Goal: Book appointment/travel/reservation

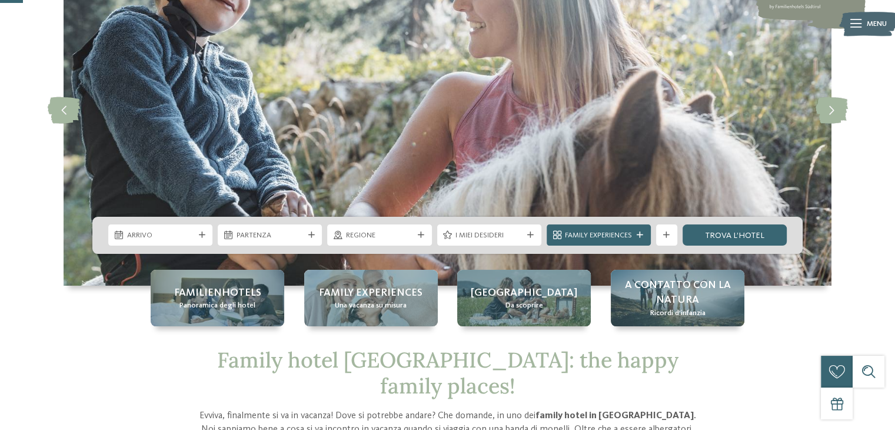
click at [157, 228] on div "Arrivo" at bounding box center [160, 234] width 104 height 21
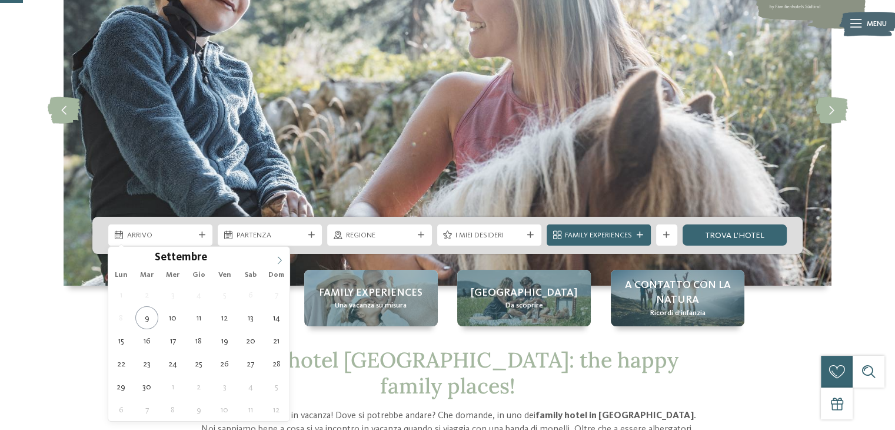
click at [275, 257] on icon at bounding box center [279, 260] width 8 height 8
type input "****"
click at [274, 257] on span at bounding box center [279, 257] width 20 height 20
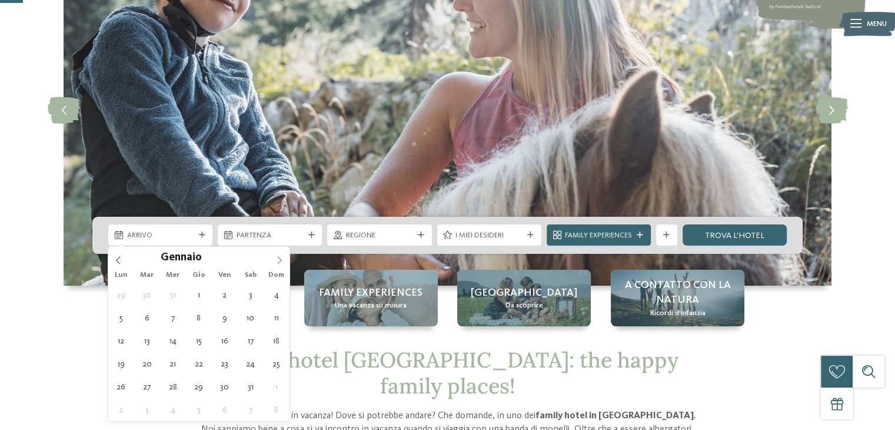
click at [274, 257] on span at bounding box center [279, 257] width 20 height 20
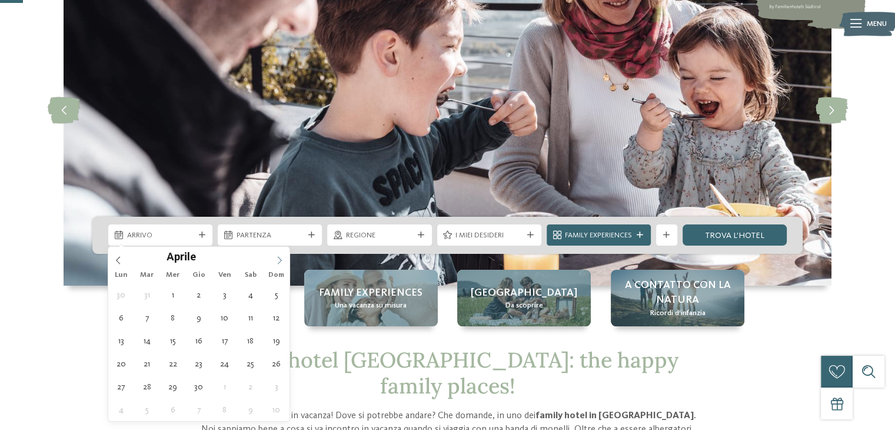
click at [274, 257] on span at bounding box center [279, 257] width 20 height 20
click at [273, 257] on span at bounding box center [279, 257] width 20 height 20
click at [272, 257] on span at bounding box center [279, 257] width 20 height 20
click at [270, 256] on span at bounding box center [279, 257] width 20 height 20
type div "[DATE]"
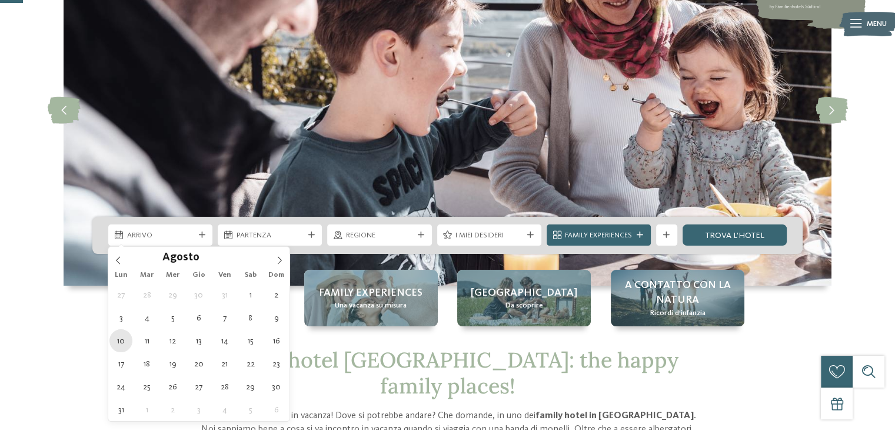
type input "****"
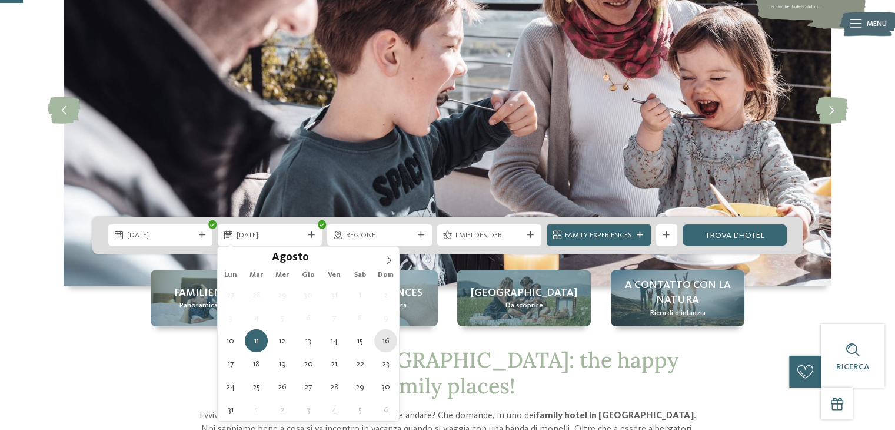
type div "[DATE]"
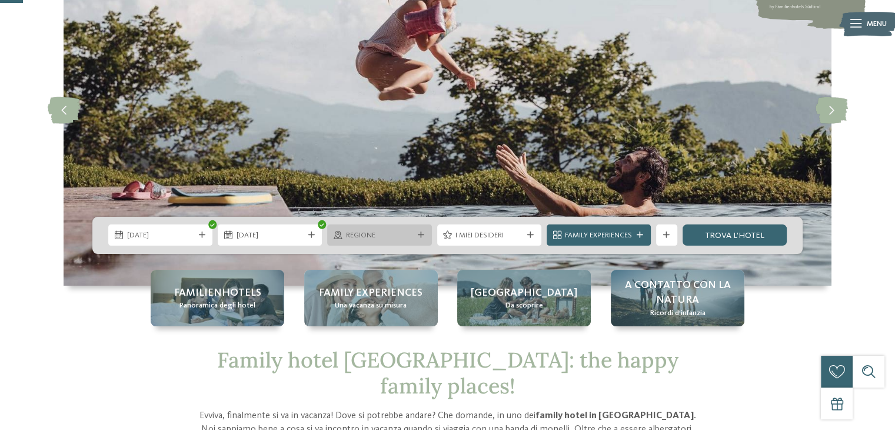
click at [386, 237] on span "Regione" at bounding box center [379, 235] width 67 height 11
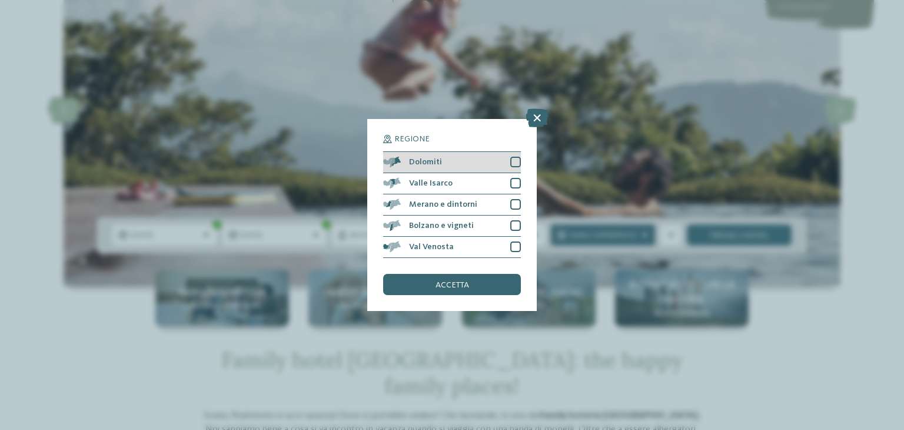
click at [518, 162] on div at bounding box center [515, 162] width 11 height 11
click at [515, 183] on div at bounding box center [515, 183] width 11 height 11
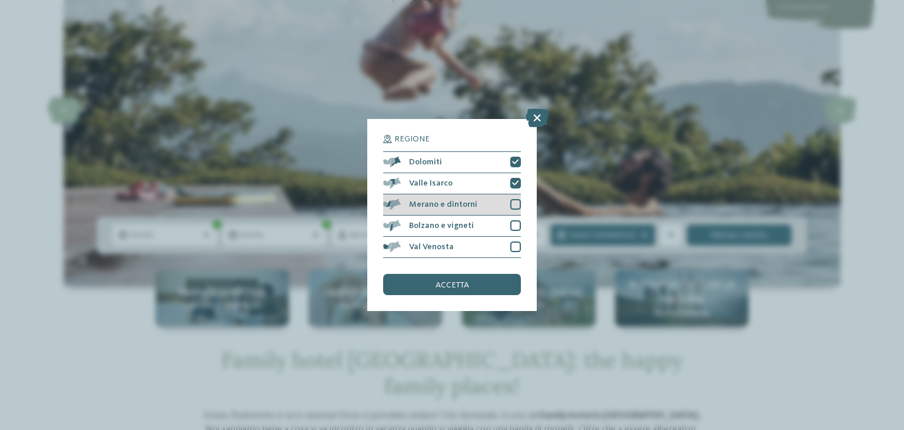
click at [511, 202] on div at bounding box center [515, 204] width 11 height 11
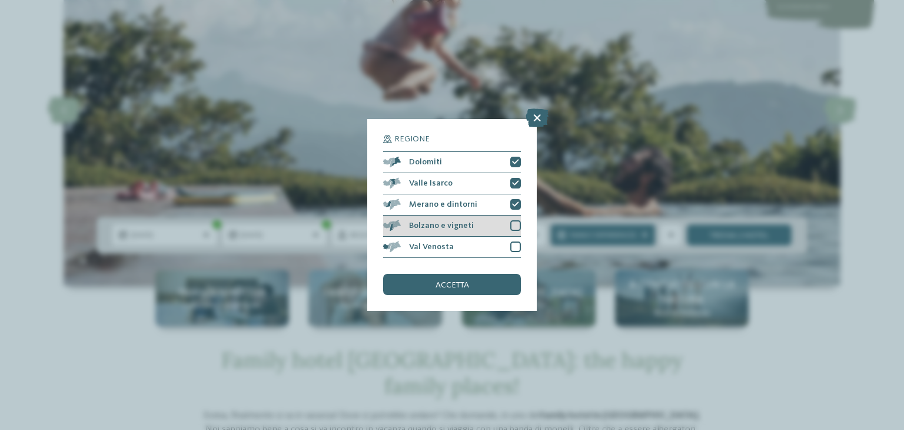
click at [517, 224] on div at bounding box center [515, 225] width 11 height 11
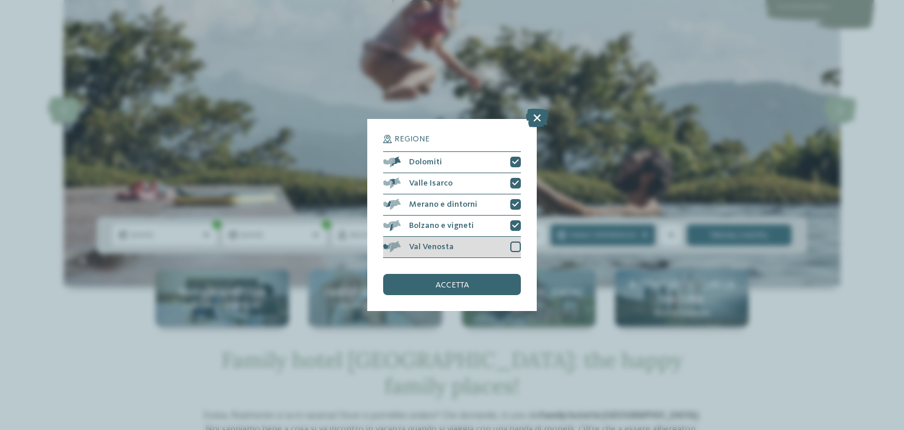
click at [510, 247] on div at bounding box center [515, 246] width 11 height 11
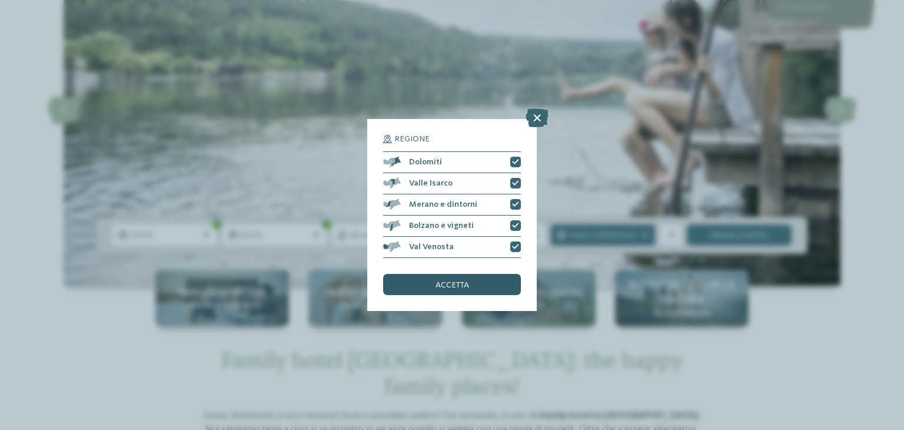
click at [488, 285] on div "accetta" at bounding box center [452, 284] width 138 height 21
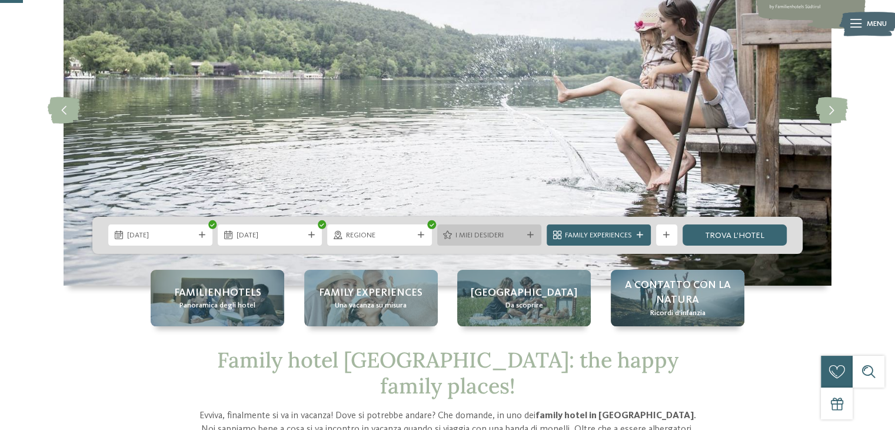
click at [488, 232] on span "I miei desideri" at bounding box center [488, 235] width 67 height 11
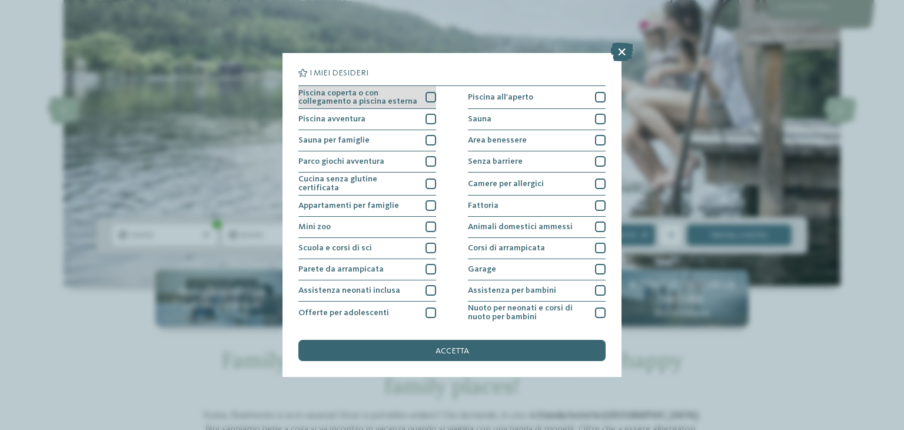
click at [427, 99] on div at bounding box center [430, 97] width 11 height 11
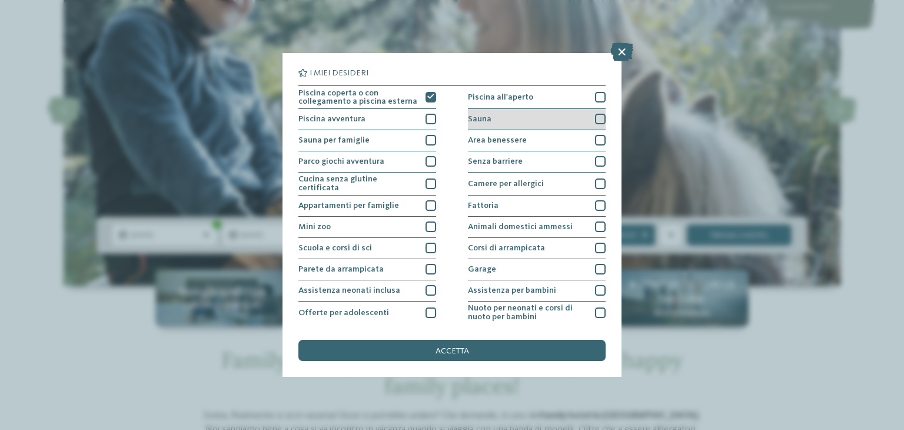
click at [595, 117] on div at bounding box center [600, 119] width 11 height 11
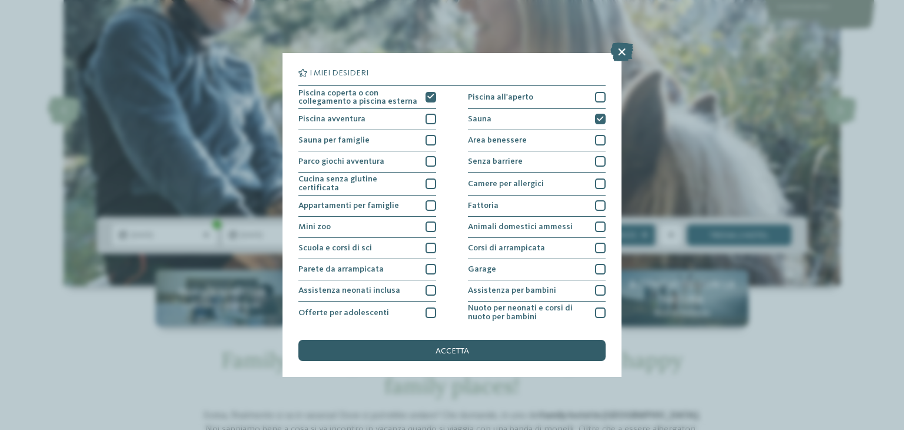
click at [487, 351] on div "accetta" at bounding box center [451, 350] width 307 height 21
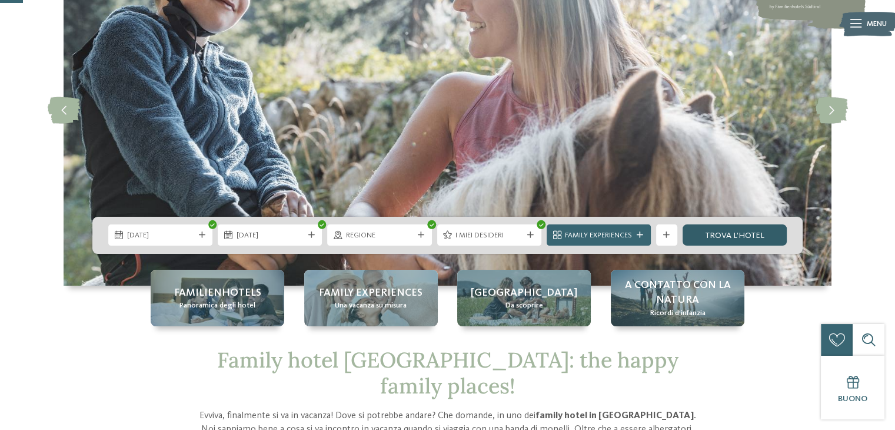
click at [746, 232] on link "trova l’hotel" at bounding box center [735, 234] width 104 height 21
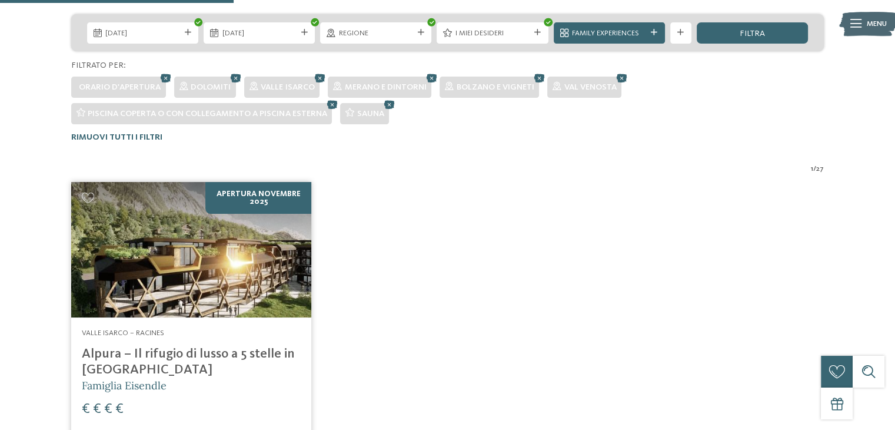
scroll to position [191, 0]
